Goal: Task Accomplishment & Management: Use online tool/utility

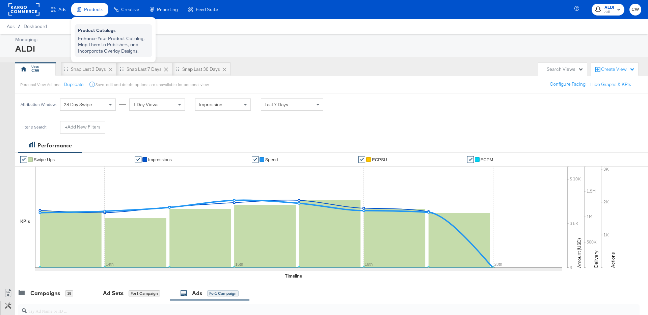
click at [103, 38] on div "Enhance Your Product Catalog, Map Them to Publishers, and Incorporate Overlay D…" at bounding box center [113, 44] width 71 height 19
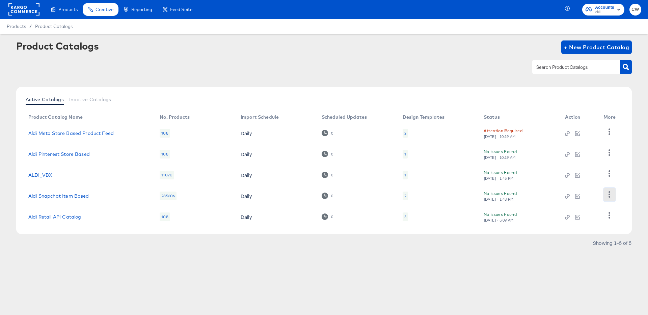
click at [610, 194] on icon "button" at bounding box center [609, 194] width 6 height 6
click at [581, 148] on div "HUD Checks (Internal)" at bounding box center [582, 150] width 68 height 11
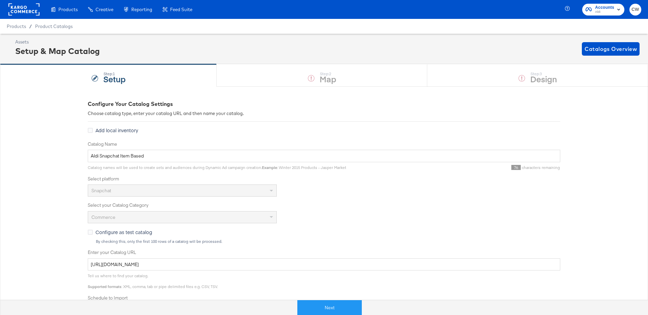
scroll to position [174, 0]
